Goal: Transaction & Acquisition: Purchase product/service

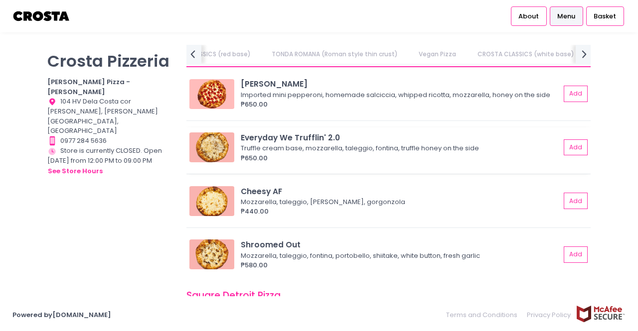
scroll to position [946, 0]
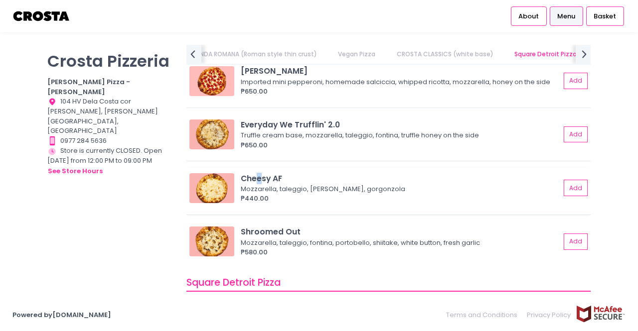
click at [257, 179] on div "Cheesy AF" at bounding box center [400, 178] width 319 height 11
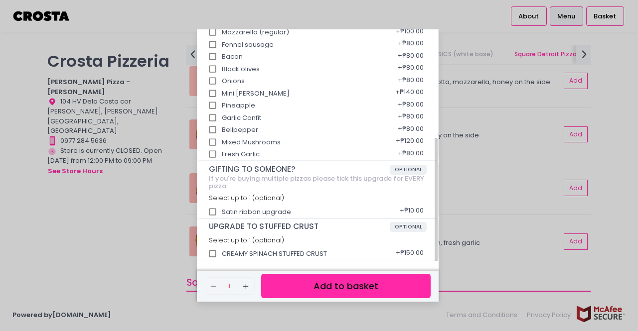
scroll to position [200, 0]
click at [461, 180] on div "Cheesy AF ₱440.00 Mozzarella, taleggio, [PERSON_NAME], gorgonzola Extra Topping…" at bounding box center [319, 165] width 638 height 331
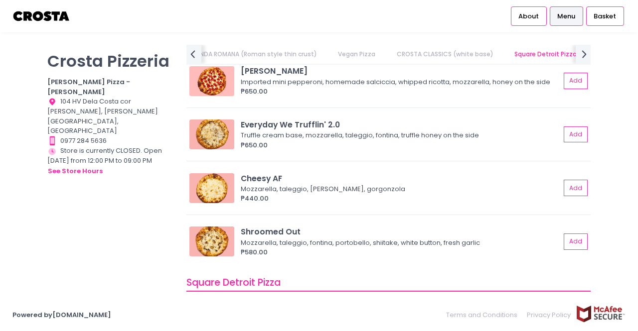
drag, startPoint x: 45, startPoint y: 21, endPoint x: 51, endPoint y: 15, distance: 8.5
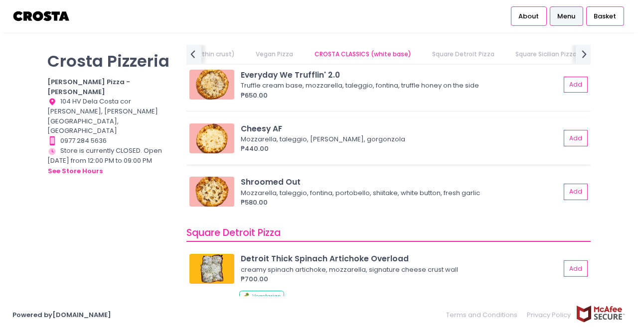
scroll to position [946, 0]
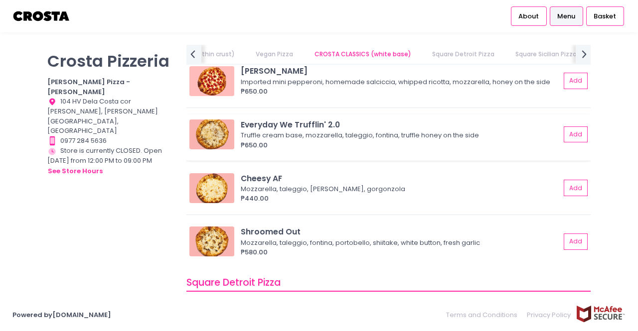
click at [321, 129] on div "Everyday We Trufflin' 2.0" at bounding box center [400, 124] width 319 height 11
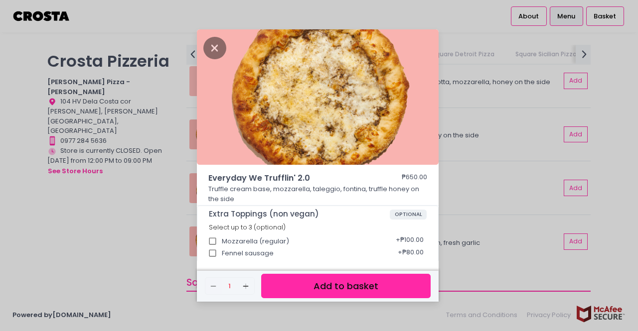
click at [521, 178] on div "Everyday We Trufflin' 2.0 ₱650.00 Truffle cream base, mozzarella, taleggio, fon…" at bounding box center [319, 165] width 638 height 331
